Goal: Transaction & Acquisition: Subscribe to service/newsletter

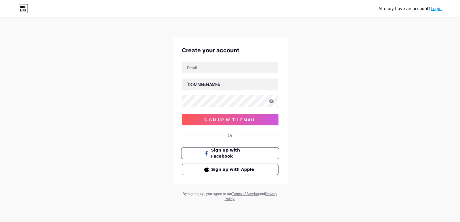
click at [235, 153] on span "Sign up with Facebook" at bounding box center [233, 153] width 45 height 12
click at [234, 156] on span "Sign up with Facebook" at bounding box center [233, 153] width 45 height 12
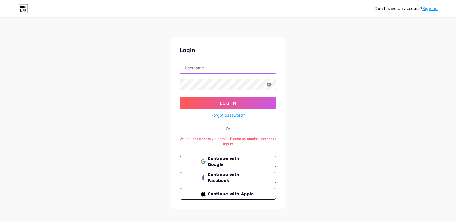
click at [225, 66] on input "text" at bounding box center [228, 68] width 96 height 12
type input "glaksyiqa"
